Goal: Use online tool/utility: Utilize a website feature to perform a specific function

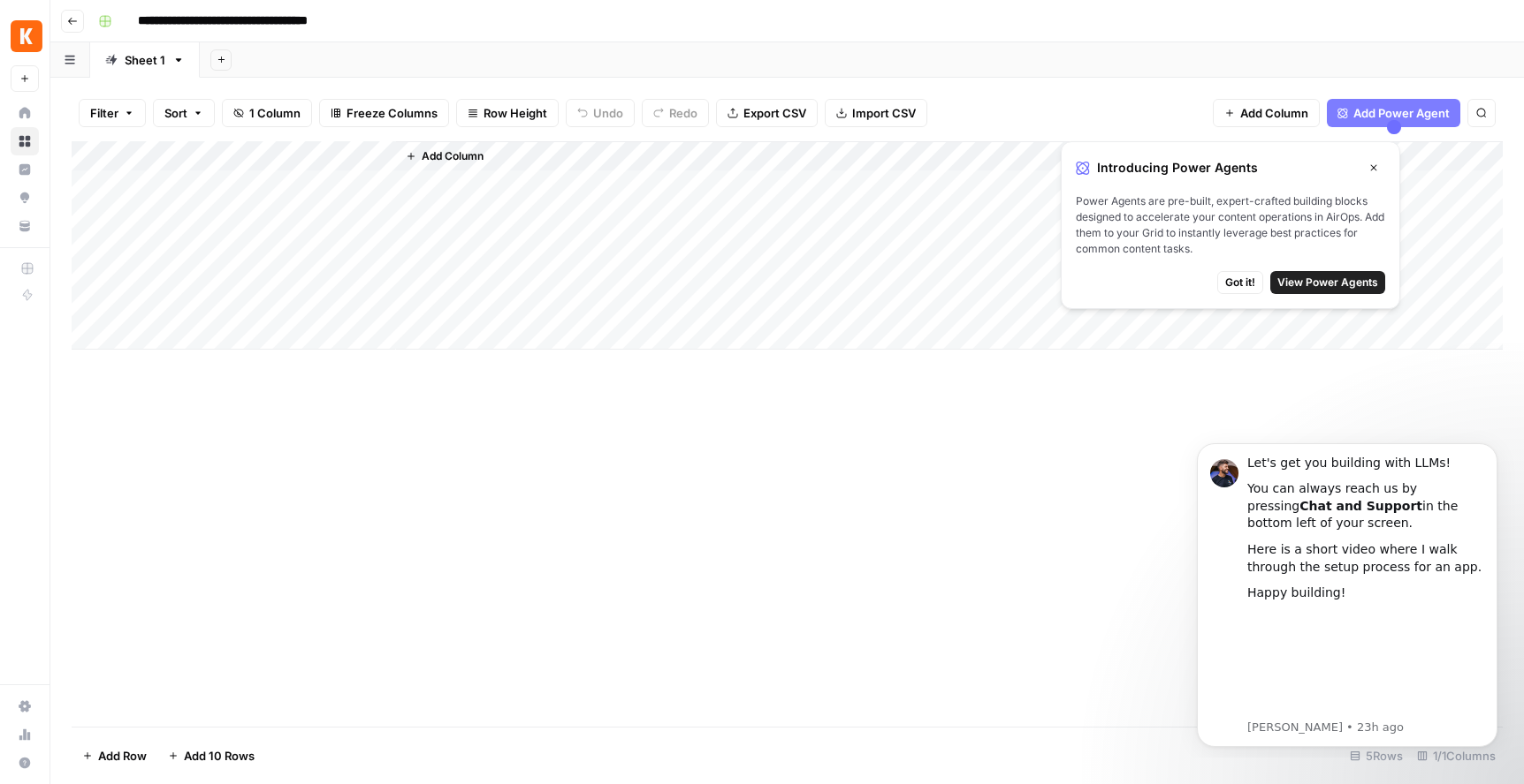
click at [862, 482] on div "Add Column" at bounding box center [786, 434] width 1430 height 586
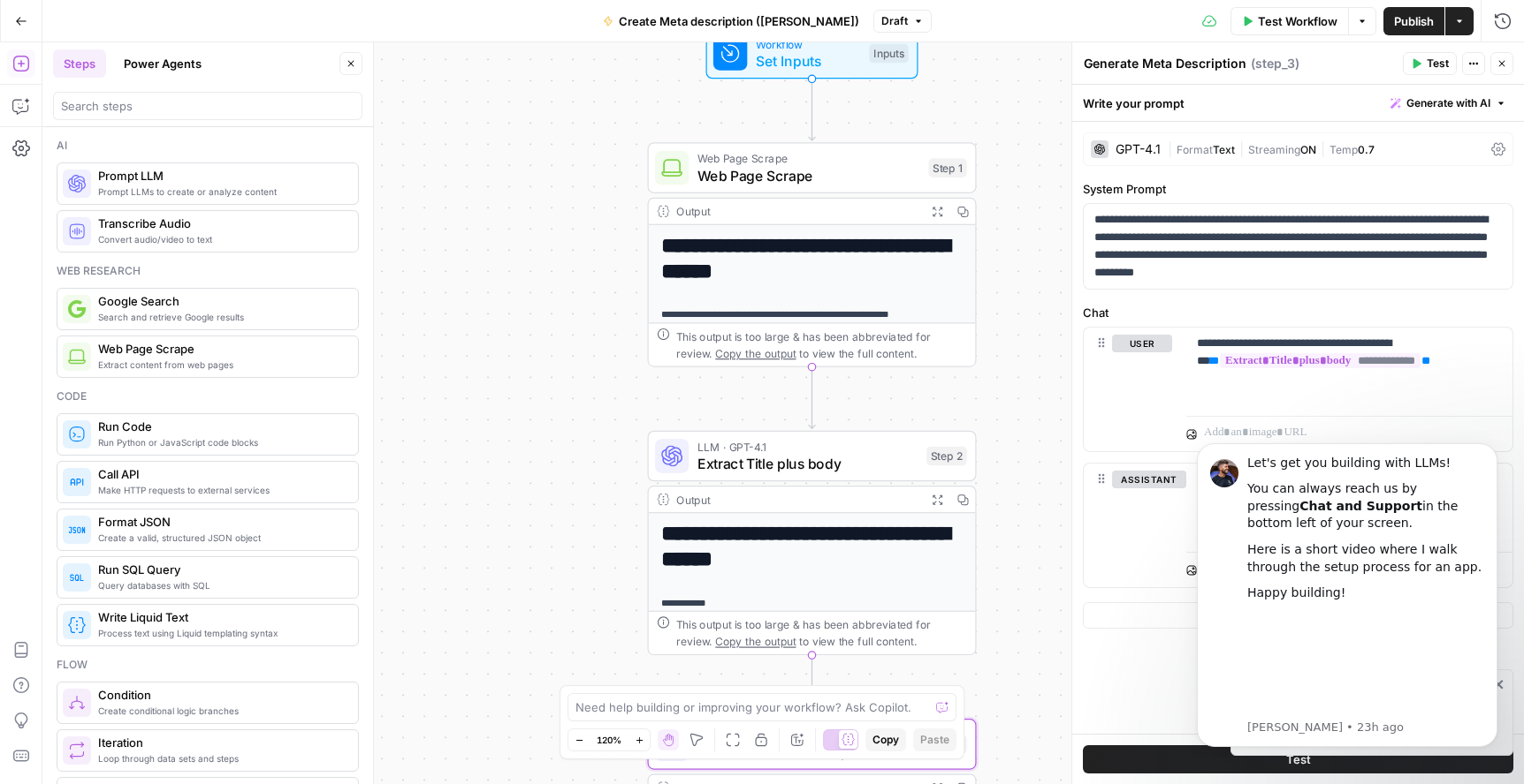
click at [154, 62] on button "Power Agents" at bounding box center [163, 64] width 99 height 29
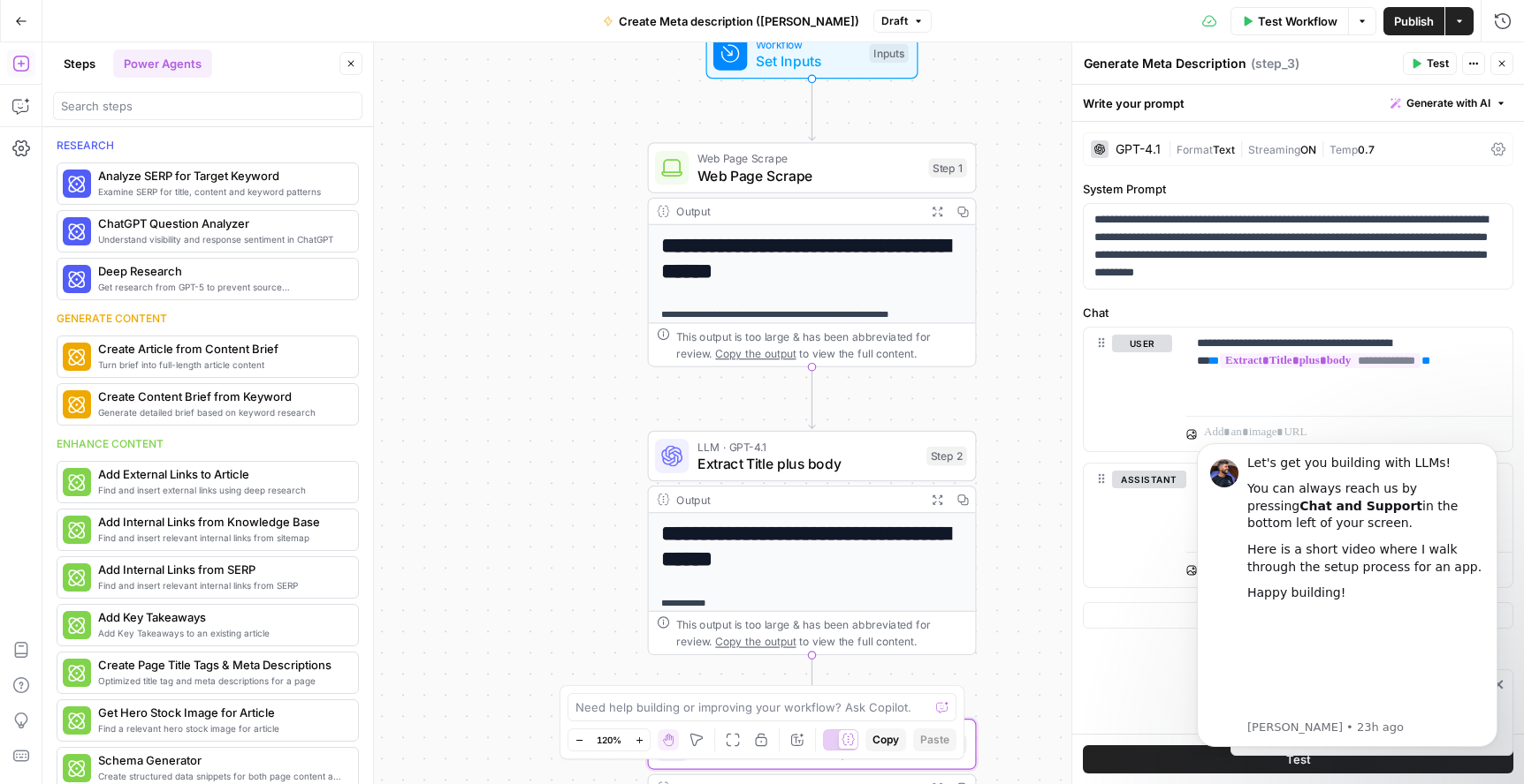
click at [21, 63] on icon "button" at bounding box center [20, 63] width 16 height 16
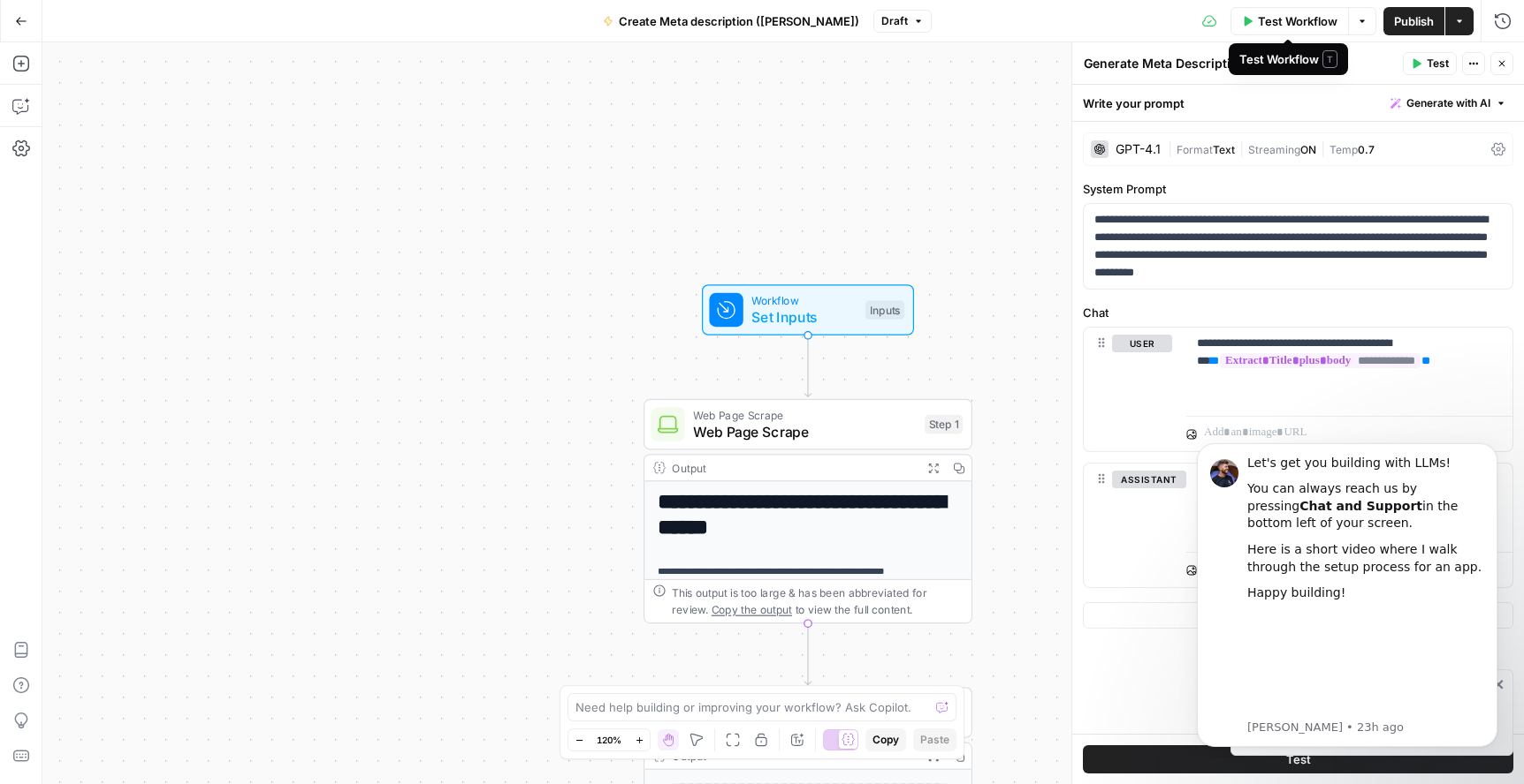
click at [1293, 21] on span "Test Workflow" at bounding box center [1297, 21] width 79 height 18
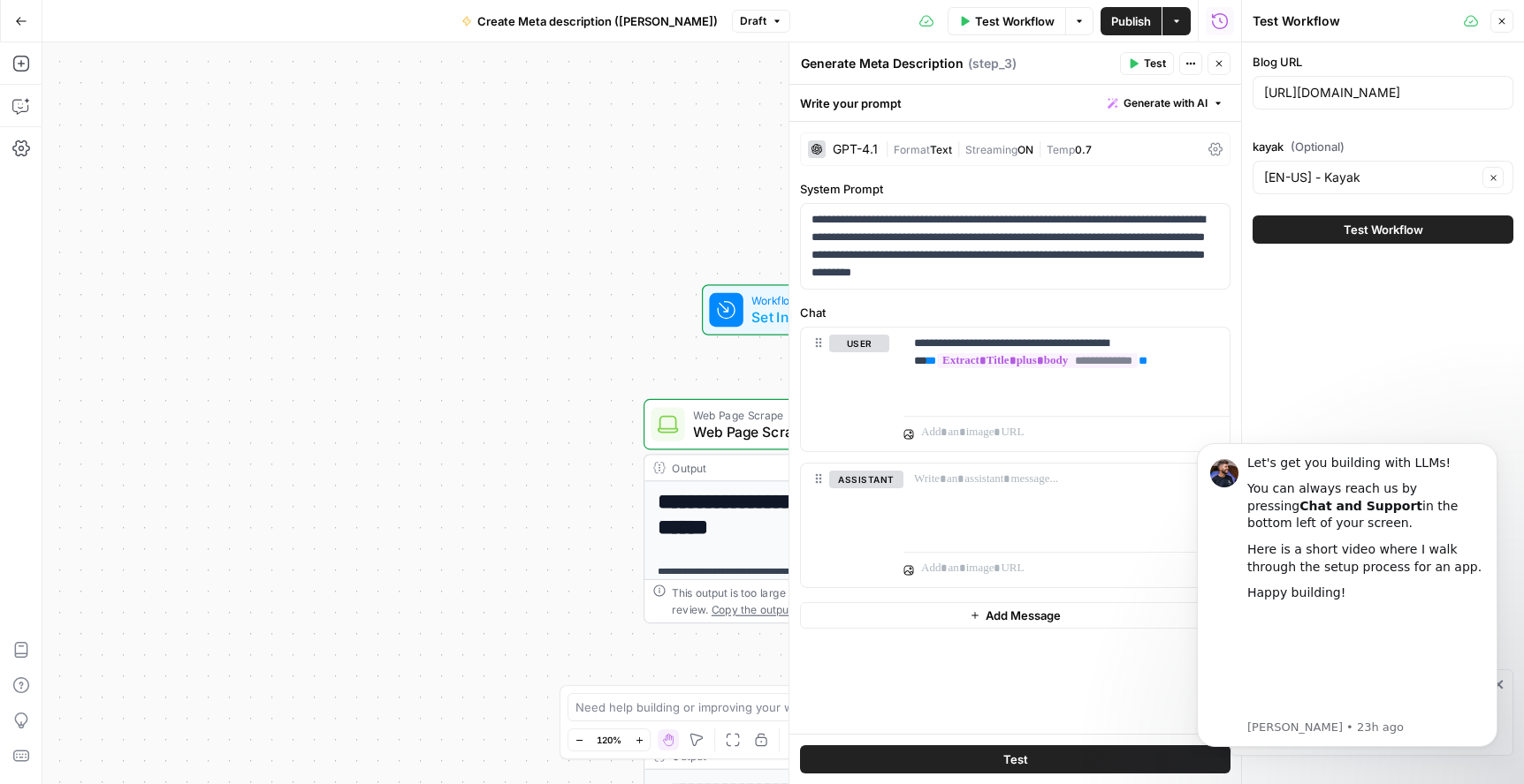
click at [1353, 223] on span "Test Workflow" at bounding box center [1383, 230] width 79 height 18
